Goal: Communication & Community: Participate in discussion

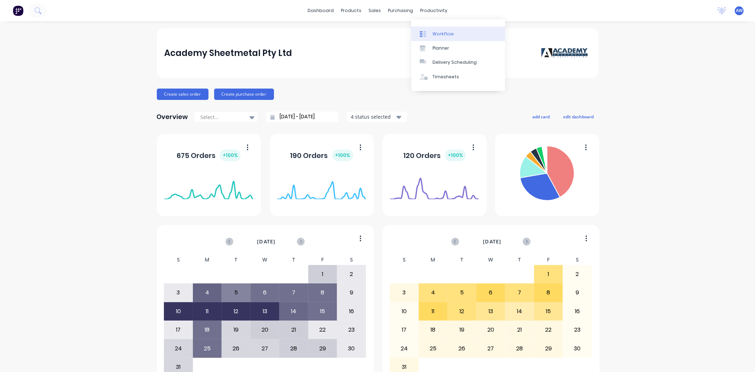
click at [436, 36] on div "Workflow" at bounding box center [443, 34] width 21 height 6
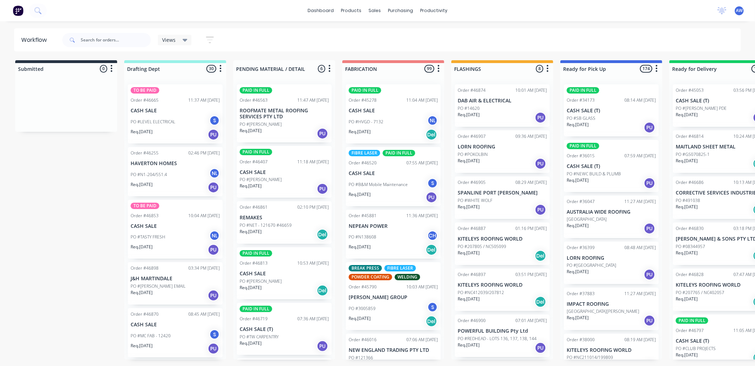
drag, startPoint x: 83, startPoint y: 31, endPoint x: 93, endPoint y: 37, distance: 11.6
click at [93, 37] on div at bounding box center [106, 39] width 88 height 21
click at [94, 38] on input "text" at bounding box center [116, 40] width 70 height 14
type input "46885"
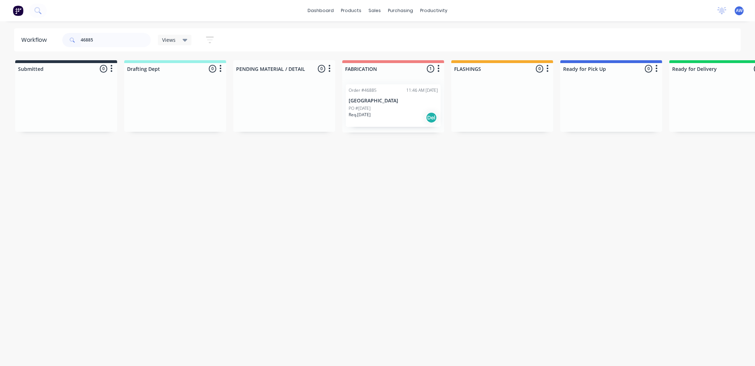
click at [384, 99] on p "[GEOGRAPHIC_DATA]" at bounding box center [393, 101] width 89 height 6
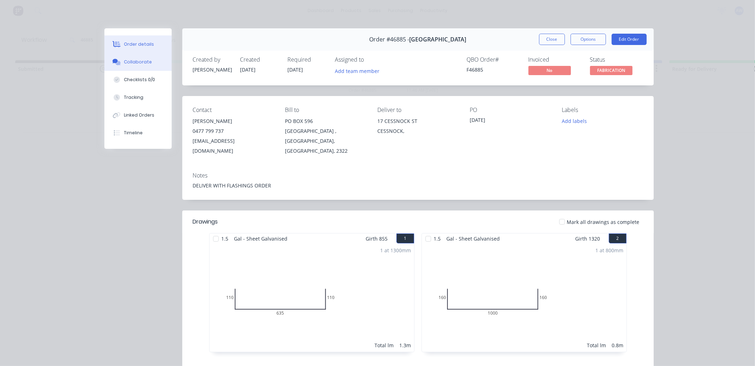
click at [132, 61] on div "Collaborate" at bounding box center [138, 62] width 28 height 6
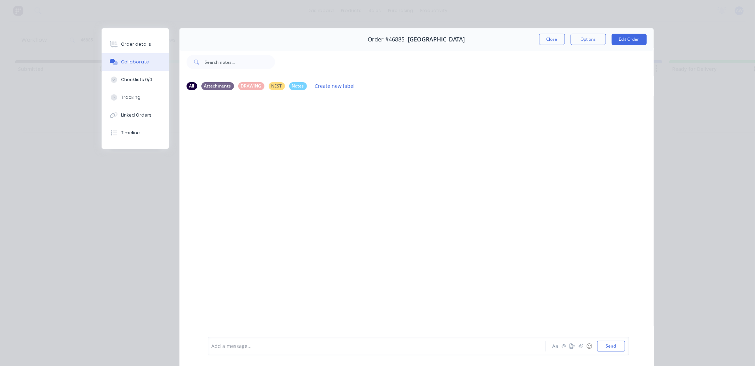
click at [268, 340] on div "Add a message..." at bounding box center [367, 345] width 310 height 11
click at [551, 37] on button "Close" at bounding box center [552, 39] width 26 height 11
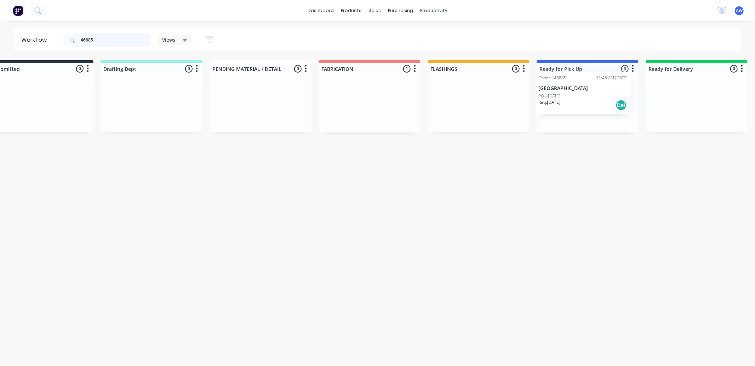
drag, startPoint x: 377, startPoint y: 114, endPoint x: 563, endPoint y: 100, distance: 186.3
click at [563, 100] on div "Submitted 0 Sort By Created date Required date Order number Customer name Most …" at bounding box center [561, 96] width 1180 height 72
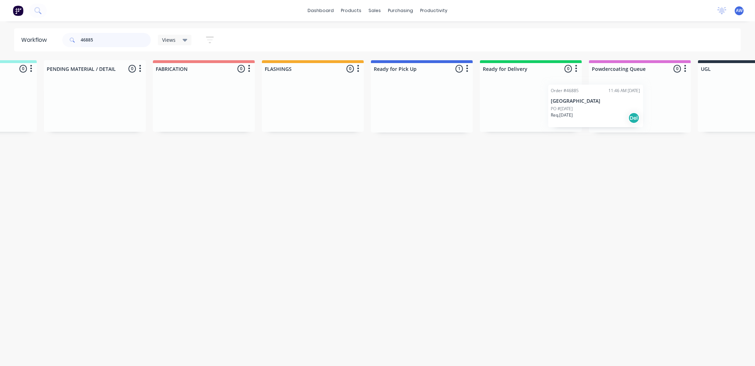
scroll to position [0, 197]
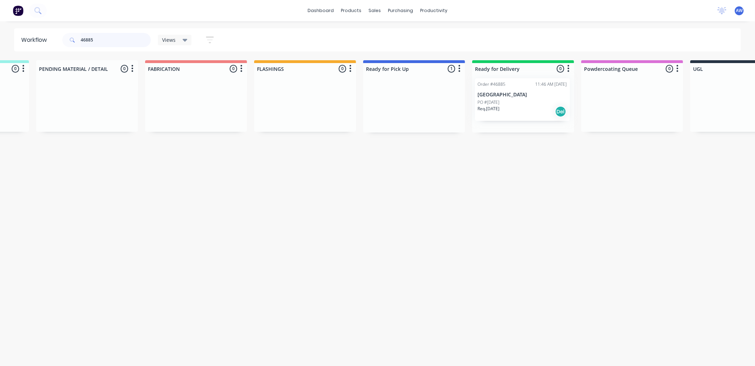
click at [502, 94] on div "Submitted 0 Sort By Created date Required date Order number Customer name Most …" at bounding box center [388, 96] width 1180 height 72
type input "46874"
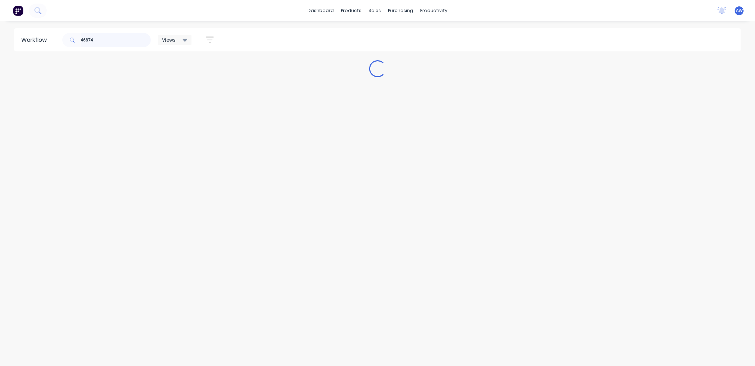
scroll to position [0, 0]
